Goal: Task Accomplishment & Management: Manage account settings

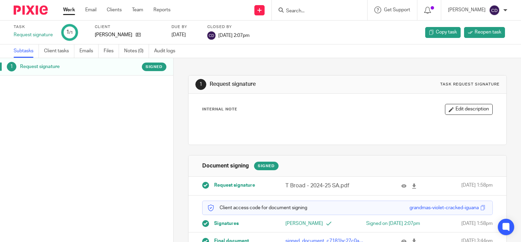
scroll to position [21, 0]
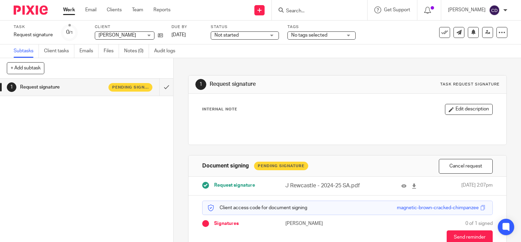
click at [321, 13] on input "Search" at bounding box center [316, 11] width 61 height 6
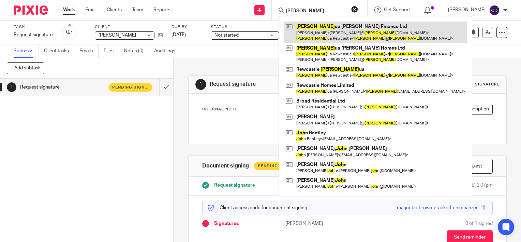
type input "josh"
click at [327, 25] on link at bounding box center [375, 31] width 183 height 21
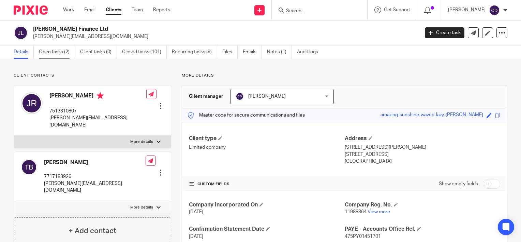
click at [68, 49] on link "Open tasks (2)" at bounding box center [57, 51] width 36 height 13
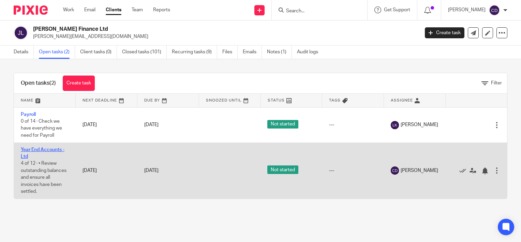
click at [47, 148] on link "Year End Accounts - Ltd" at bounding box center [43, 153] width 44 height 12
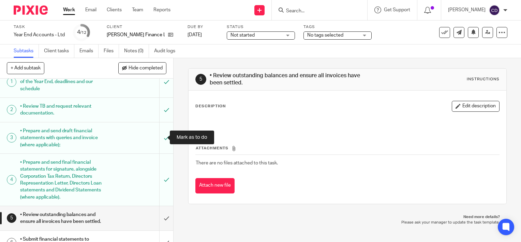
scroll to position [68, 0]
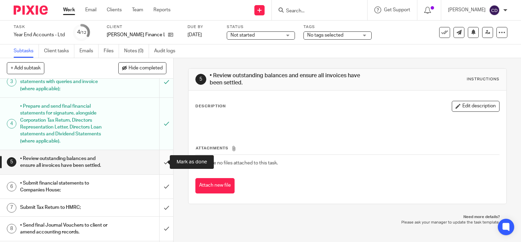
click at [153, 162] on input "submit" at bounding box center [86, 162] width 173 height 24
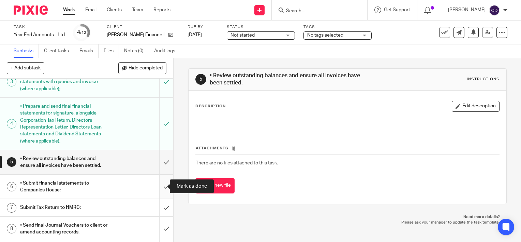
click at [162, 186] on input "submit" at bounding box center [86, 186] width 173 height 24
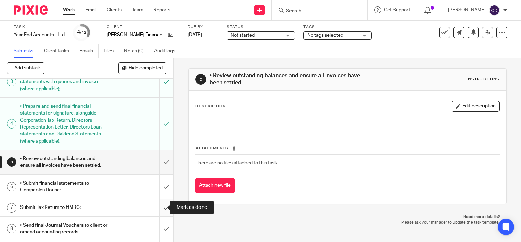
click at [157, 210] on input "submit" at bounding box center [86, 207] width 173 height 17
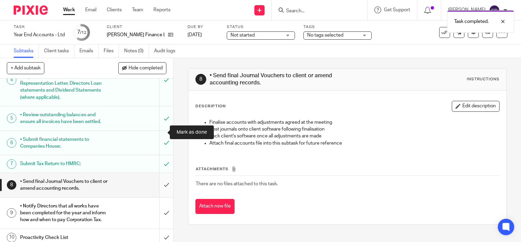
scroll to position [164, 0]
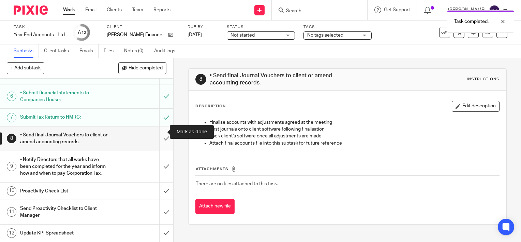
click at [159, 131] on input "submit" at bounding box center [86, 138] width 173 height 24
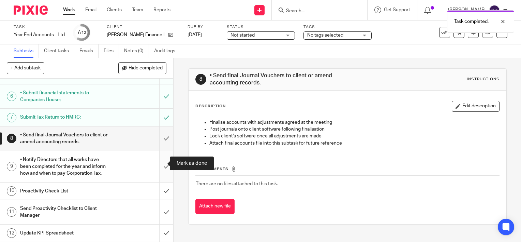
click at [160, 160] on input "submit" at bounding box center [86, 166] width 173 height 31
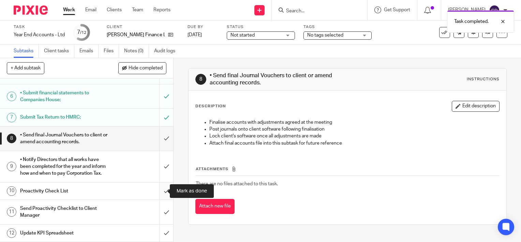
click at [158, 191] on input "submit" at bounding box center [86, 190] width 173 height 17
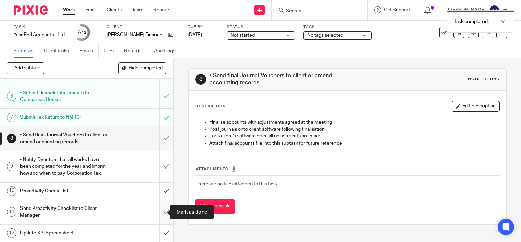
click at [156, 214] on input "submit" at bounding box center [86, 212] width 173 height 24
click at [156, 233] on input "submit" at bounding box center [86, 232] width 173 height 17
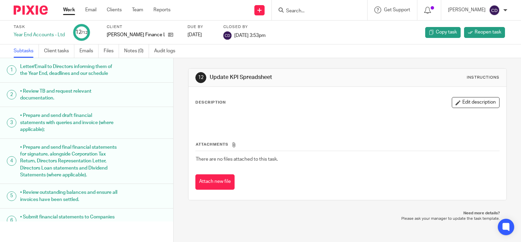
click at [335, 8] on input "Search" at bounding box center [316, 11] width 61 height 6
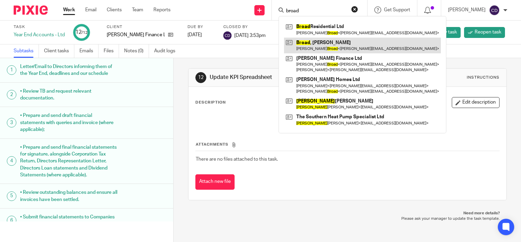
type input "broad"
click at [329, 47] on link at bounding box center [362, 46] width 157 height 16
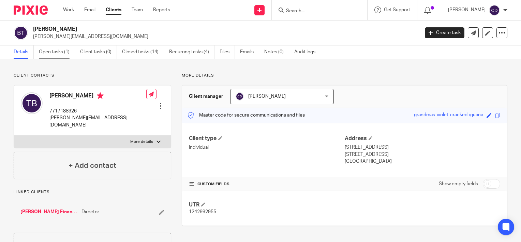
click at [56, 53] on link "Open tasks (1)" at bounding box center [57, 51] width 36 height 13
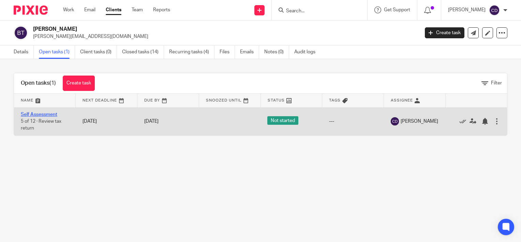
click at [40, 113] on link "Self Assessment" at bounding box center [39, 114] width 37 height 5
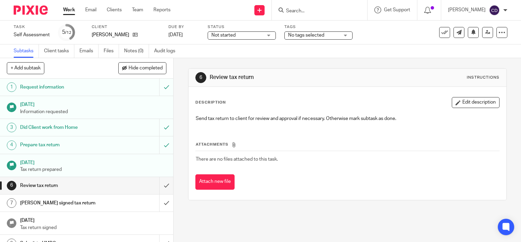
scroll to position [62, 0]
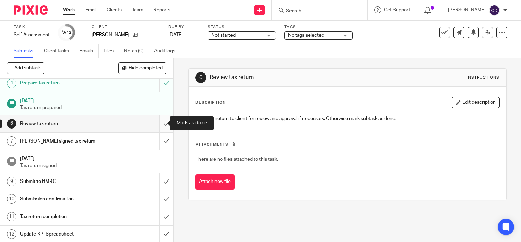
click at [158, 124] on input "submit" at bounding box center [86, 123] width 173 height 17
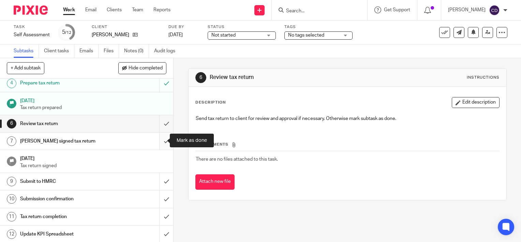
click at [160, 137] on input "submit" at bounding box center [86, 140] width 173 height 17
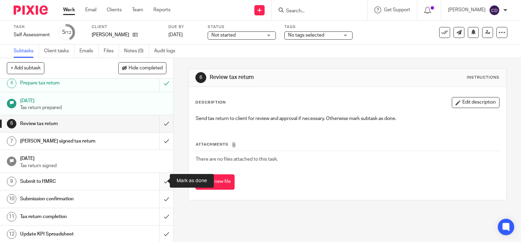
click at [157, 180] on input "submit" at bounding box center [86, 181] width 173 height 17
click at [158, 197] on input "submit" at bounding box center [86, 198] width 173 height 17
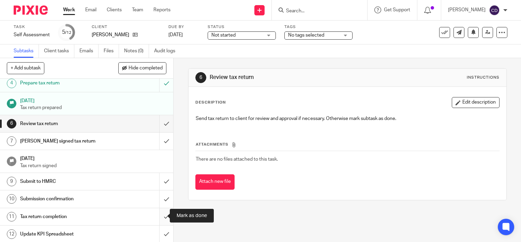
click at [158, 215] on input "submit" at bounding box center [86, 216] width 173 height 17
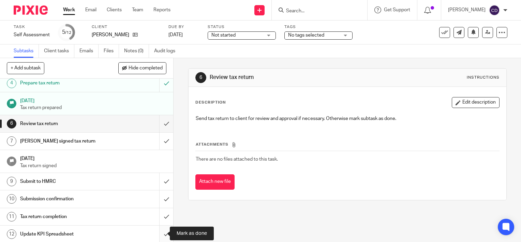
click at [158, 235] on input "submit" at bounding box center [86, 233] width 173 height 17
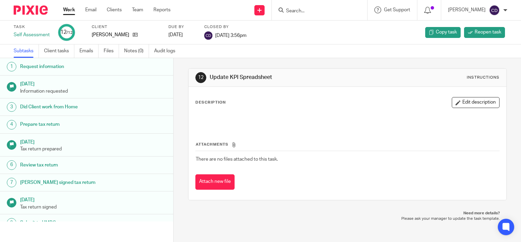
click at [308, 16] on div at bounding box center [320, 10] width 96 height 20
click at [313, 11] on input "Search" at bounding box center [316, 11] width 61 height 6
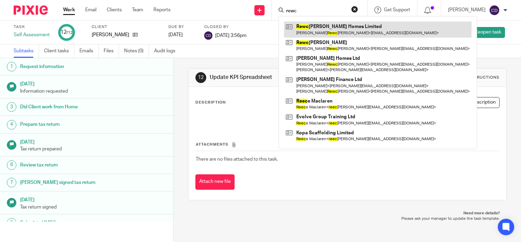
type input "rewc"
click at [318, 30] on link at bounding box center [378, 29] width 188 height 16
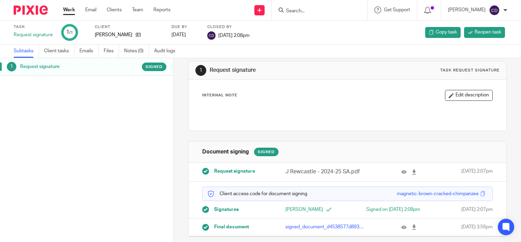
scroll to position [21, 0]
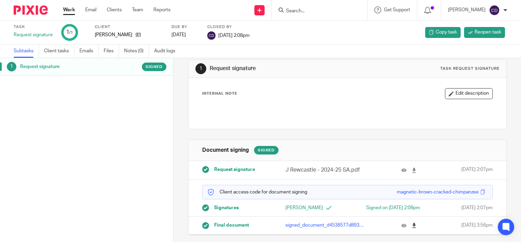
click at [412, 224] on icon at bounding box center [414, 224] width 5 height 5
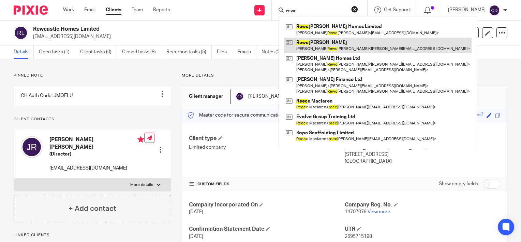
type input "rewc"
click at [330, 42] on link at bounding box center [378, 46] width 188 height 16
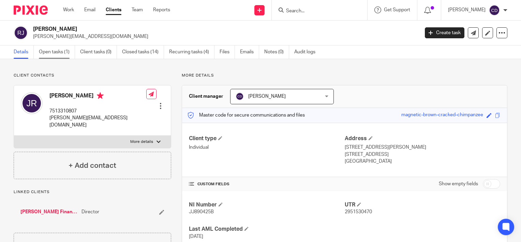
click at [66, 52] on link "Open tasks (1)" at bounding box center [57, 51] width 36 height 13
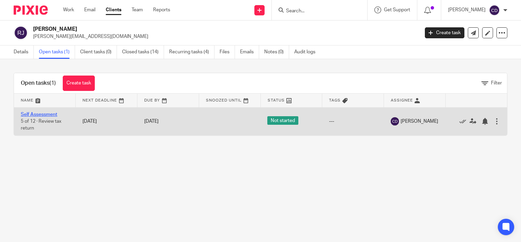
click at [27, 115] on link "Self Assessment" at bounding box center [39, 114] width 37 height 5
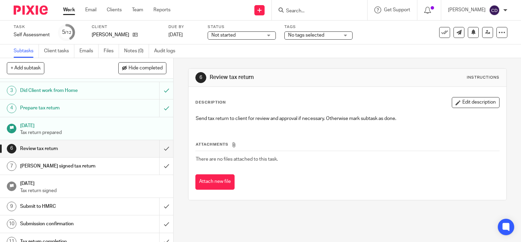
scroll to position [62, 0]
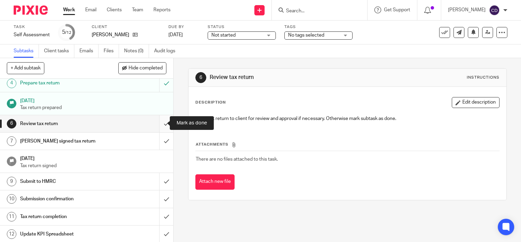
click at [160, 125] on input "submit" at bounding box center [86, 123] width 173 height 17
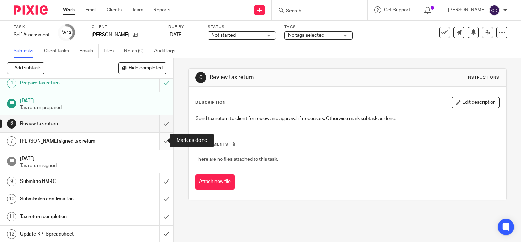
click at [160, 138] on input "submit" at bounding box center [86, 140] width 173 height 17
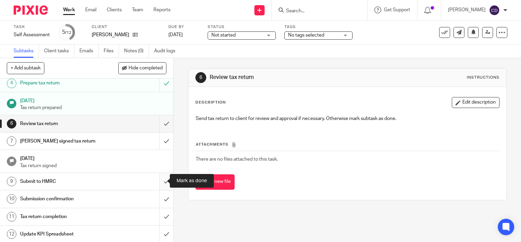
click at [158, 179] on input "submit" at bounding box center [86, 181] width 173 height 17
click at [157, 199] on input "submit" at bounding box center [86, 198] width 173 height 17
click at [161, 218] on input "submit" at bounding box center [86, 216] width 173 height 17
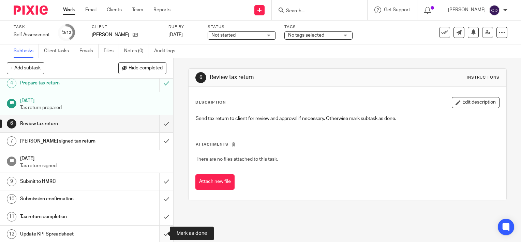
click at [158, 240] on input "submit" at bounding box center [86, 233] width 173 height 17
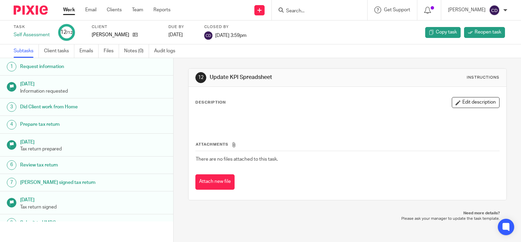
click at [319, 9] on input "Search" at bounding box center [316, 11] width 61 height 6
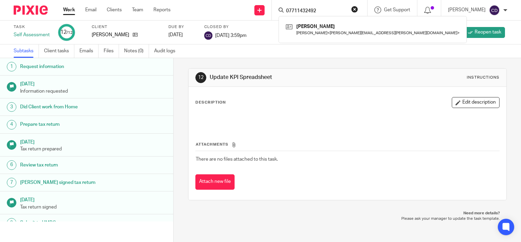
type input "07711432492"
click at [358, 10] on button "reset" at bounding box center [354, 9] width 7 height 7
